Goal: Task Accomplishment & Management: Use online tool/utility

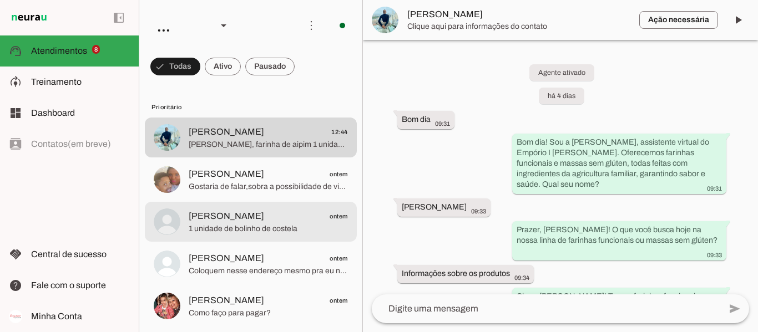
scroll to position [2927, 0]
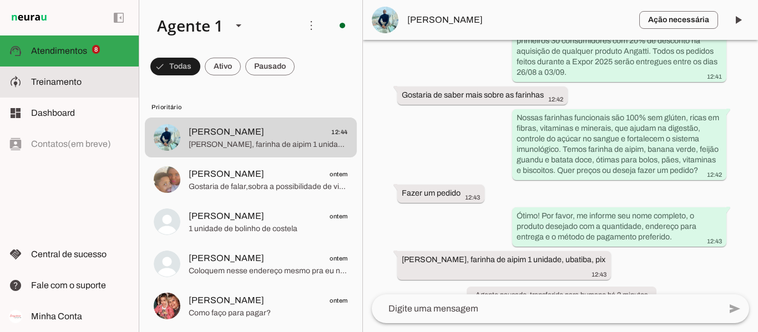
click at [79, 84] on span "Treinamento" at bounding box center [56, 81] width 51 height 9
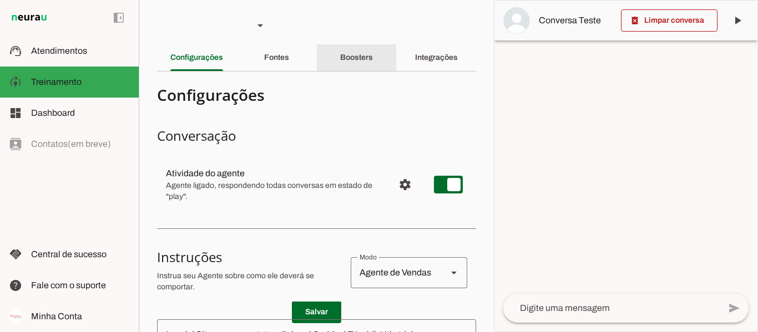
click at [356, 49] on div "Boosters" at bounding box center [356, 57] width 33 height 27
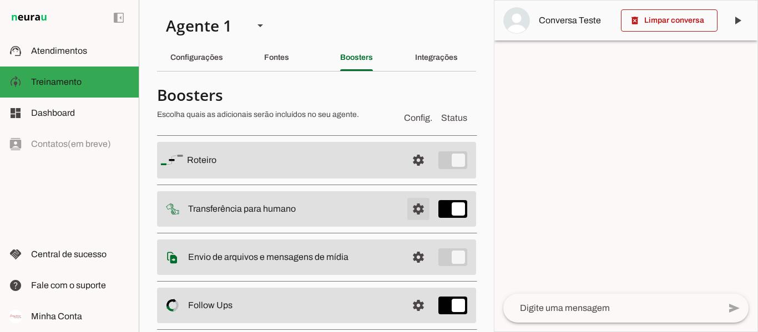
click at [409, 174] on span at bounding box center [418, 160] width 27 height 27
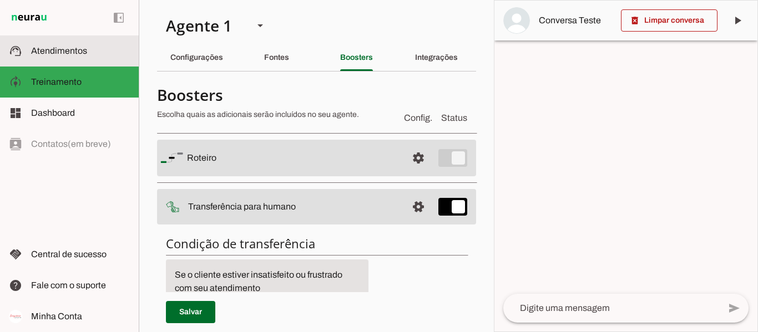
click at [87, 54] on slot at bounding box center [80, 50] width 99 height 13
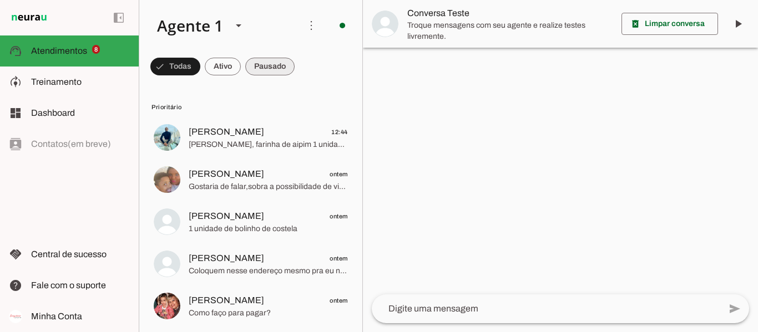
click at [200, 70] on span at bounding box center [175, 66] width 50 height 27
click at [190, 65] on span at bounding box center [170, 66] width 40 height 27
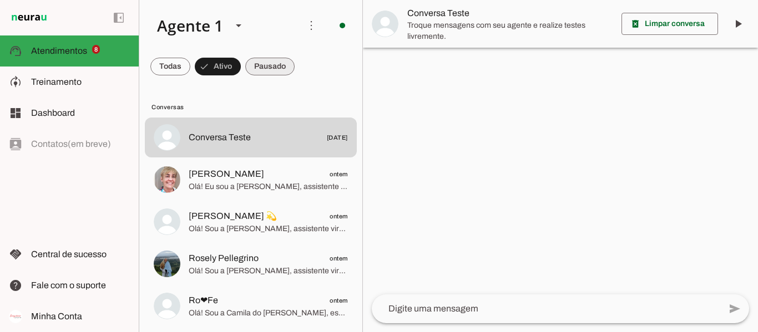
click at [190, 63] on span at bounding box center [170, 66] width 40 height 27
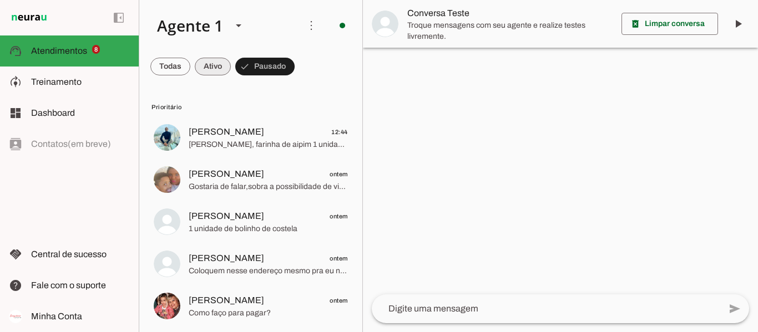
click at [190, 63] on span at bounding box center [170, 66] width 40 height 27
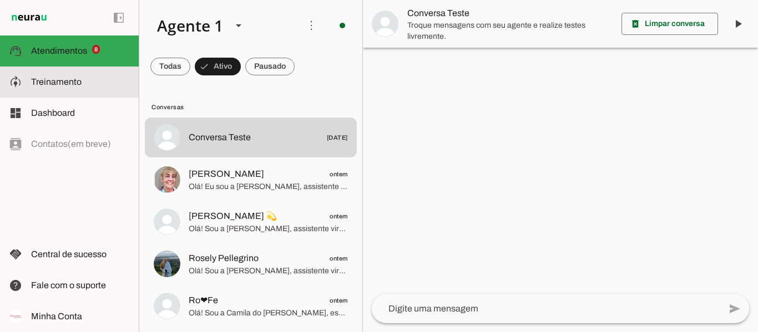
click at [52, 94] on md-item "model_training Treinamento Treinamento" at bounding box center [69, 82] width 139 height 31
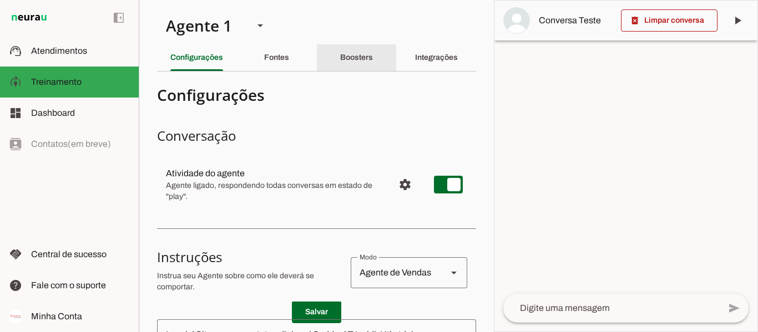
click at [371, 56] on div "Boosters" at bounding box center [356, 57] width 33 height 27
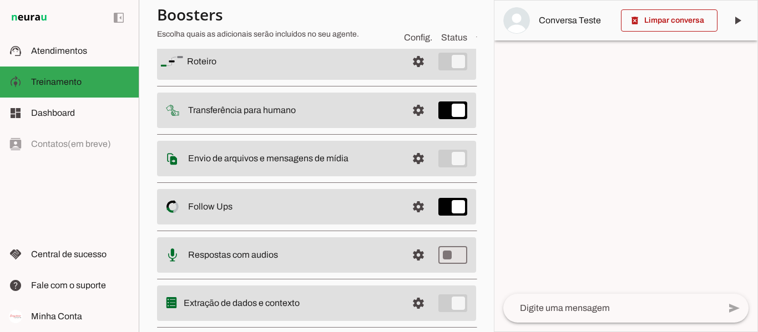
scroll to position [100, 0]
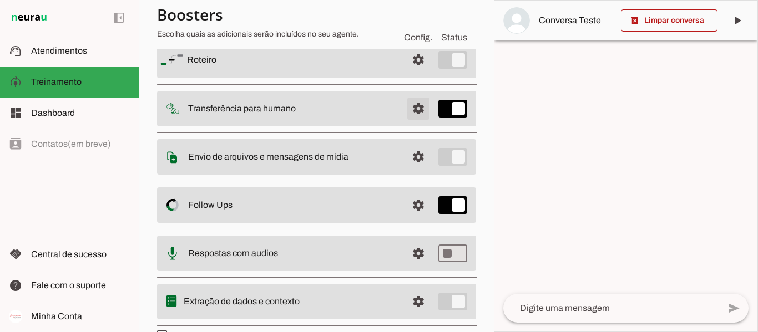
click at [409, 73] on span at bounding box center [418, 60] width 27 height 27
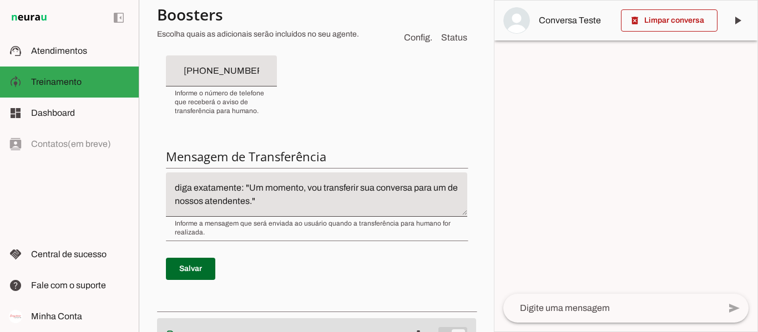
scroll to position [342, 0]
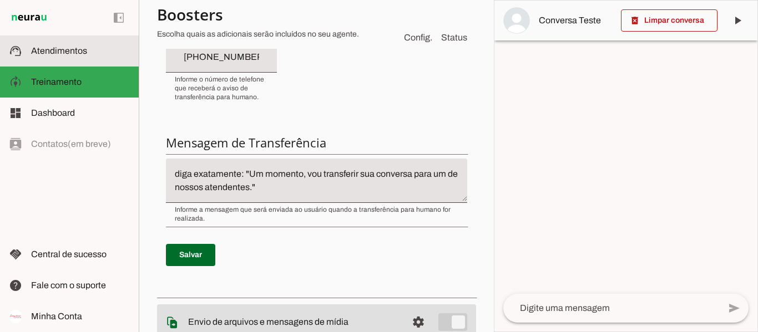
click at [77, 60] on md-item "support_agent Atendimentos Atendimentos" at bounding box center [69, 51] width 139 height 31
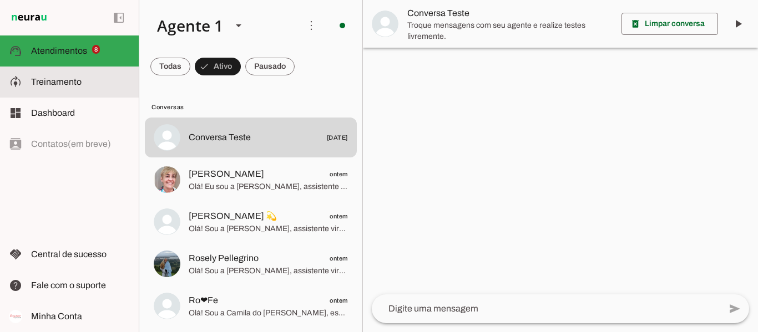
click at [51, 77] on slot at bounding box center [80, 81] width 99 height 13
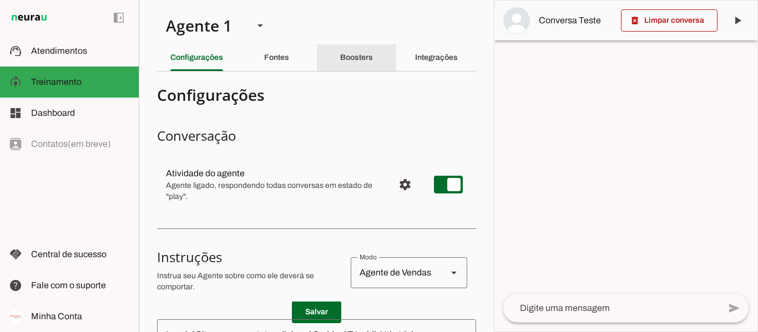
click at [363, 47] on div "Boosters" at bounding box center [356, 57] width 33 height 27
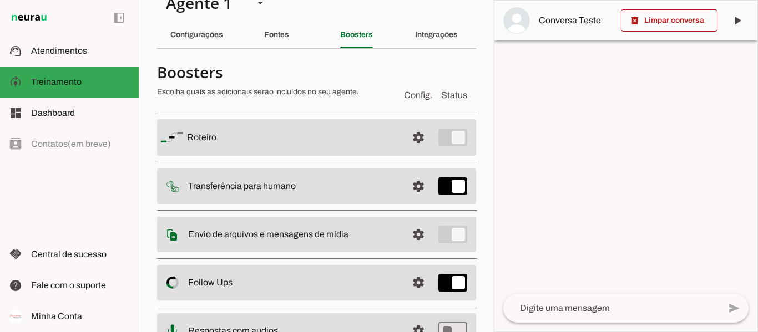
scroll to position [26, 0]
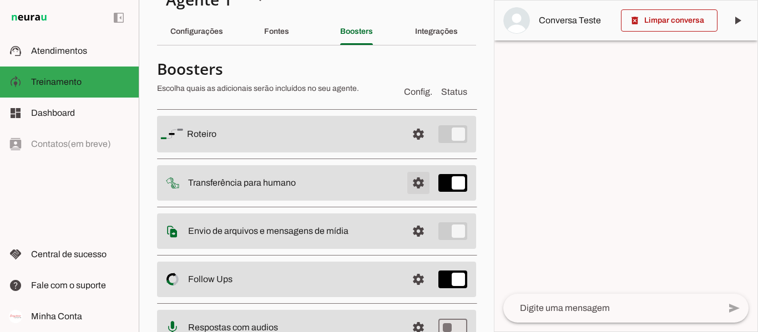
click at [415, 148] on span at bounding box center [418, 134] width 27 height 27
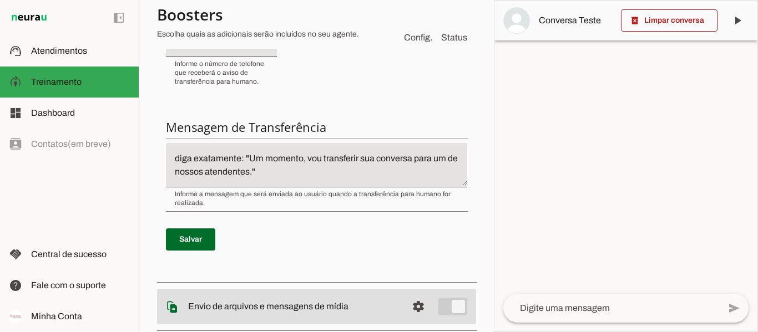
scroll to position [359, 0]
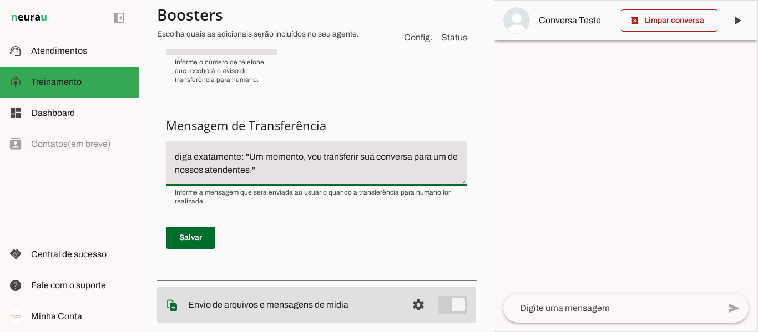
click at [387, 175] on textarea "diga exatamente: "Um momento, vou transferir sua conversa para um de nossos ate…" at bounding box center [316, 163] width 301 height 27
type textarea "diga exatamente: "Um momento, vou transferir sua conversa para um de nossos ate…"
click at [203, 235] on span at bounding box center [190, 238] width 49 height 27
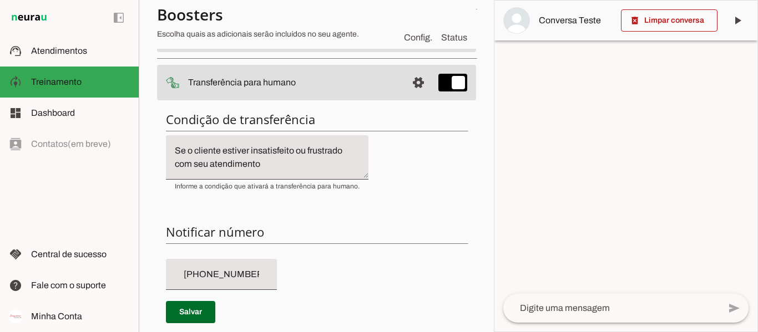
scroll to position [119, 0]
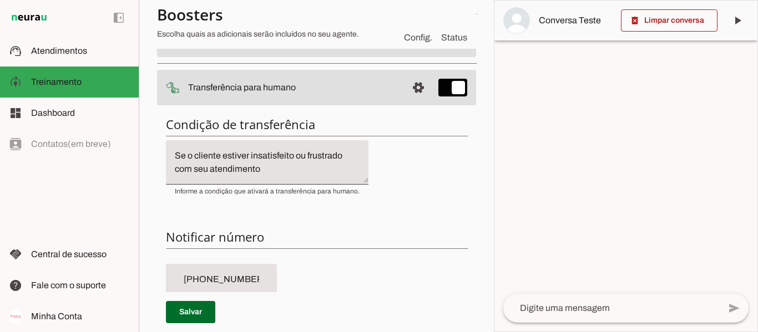
click at [368, 46] on slot at bounding box center [292, 38] width 211 height 13
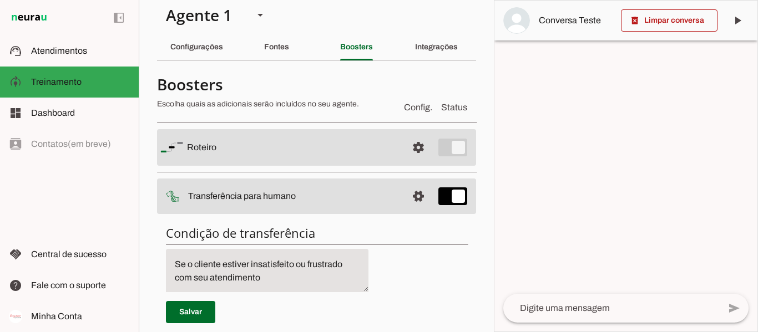
scroll to position [0, 0]
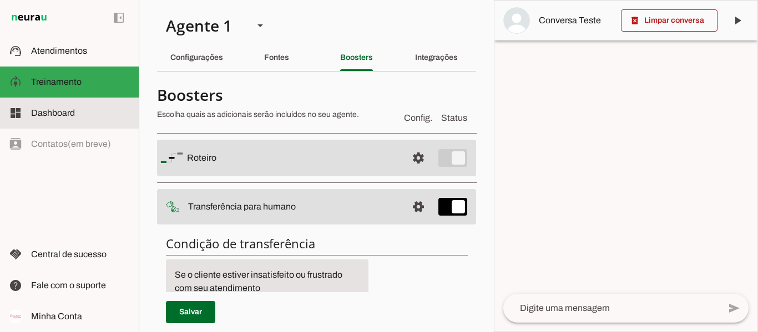
click at [90, 119] on slot at bounding box center [80, 113] width 99 height 13
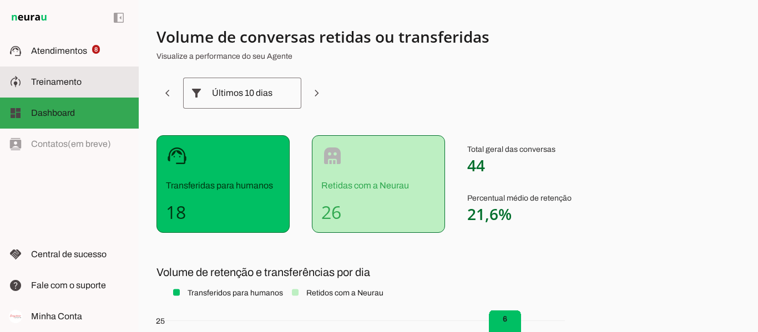
click at [103, 77] on slot at bounding box center [80, 81] width 99 height 13
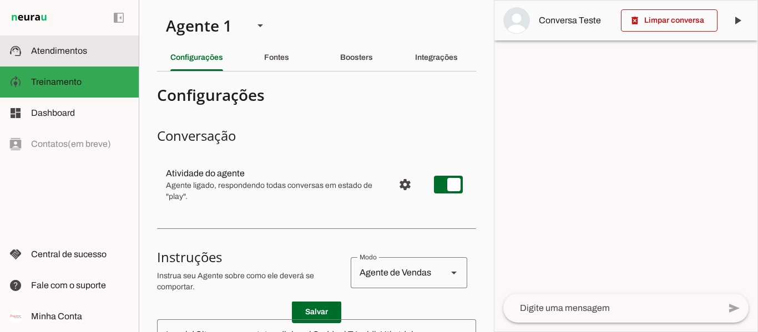
click at [94, 54] on slot at bounding box center [80, 50] width 99 height 13
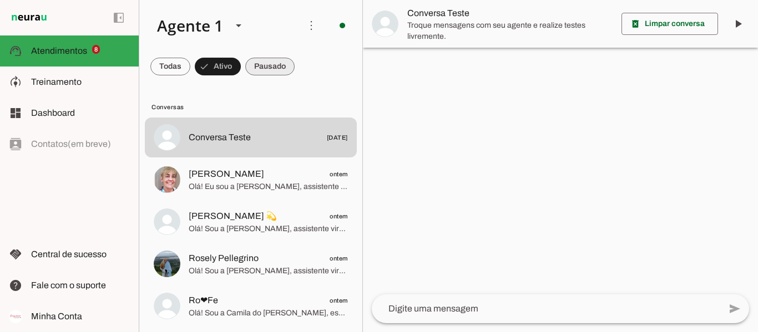
click at [190, 72] on span at bounding box center [170, 66] width 40 height 27
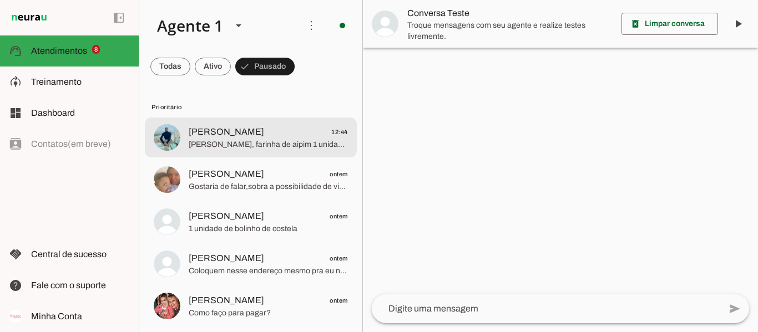
click at [264, 138] on span "[PERSON_NAME] 12:44" at bounding box center [268, 132] width 159 height 14
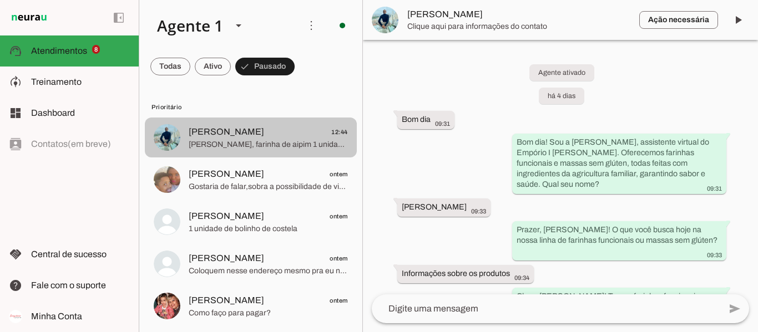
scroll to position [2927, 0]
